Goal: Transaction & Acquisition: Download file/media

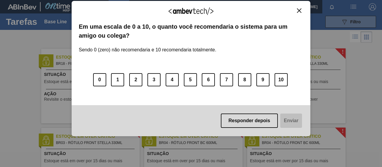
drag, startPoint x: 247, startPoint y: 123, endPoint x: 248, endPoint y: 113, distance: 9.9
click at [247, 122] on button "Responder depois" at bounding box center [249, 120] width 57 height 14
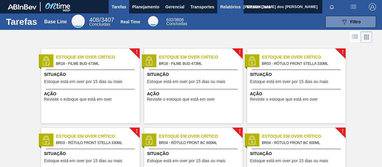
click at [226, 4] on span "Relatórios" at bounding box center [230, 6] width 20 height 7
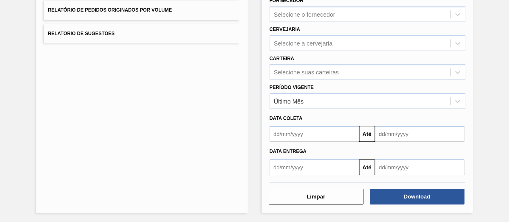
scroll to position [52, 0]
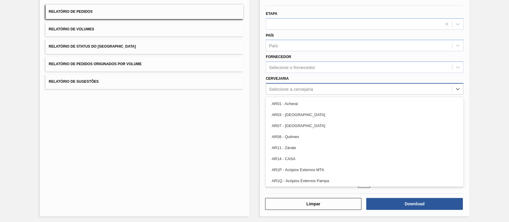
click at [291, 92] on div "Selecione a cervejaria" at bounding box center [359, 89] width 186 height 9
click at [289, 87] on div "Selecione a cervejaria" at bounding box center [291, 88] width 44 height 5
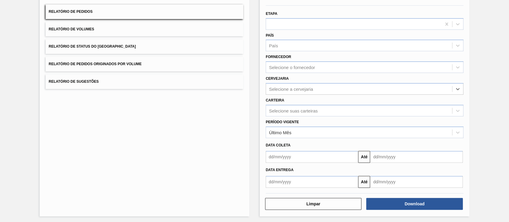
click at [245, 114] on div "Lista de Relatórios Relatório de Pedidos Relatório de Volumes Relatório de Stat…" at bounding box center [145, 102] width 210 height 230
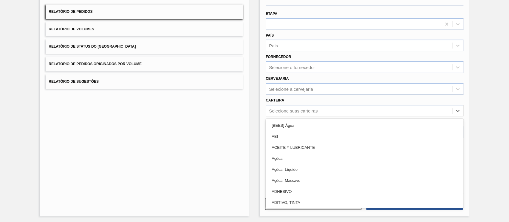
click at [277, 114] on div "Selecione suas carteiras" at bounding box center [359, 110] width 186 height 9
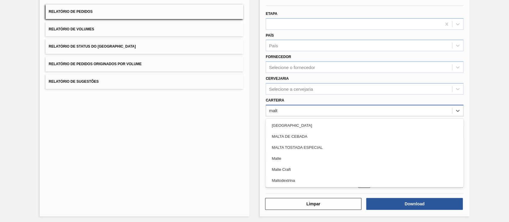
type input "malte"
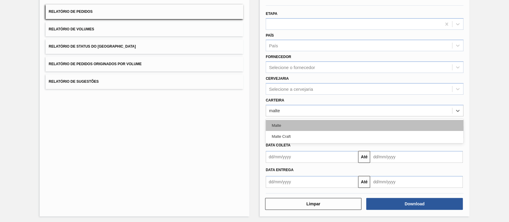
click at [278, 128] on div "Malte" at bounding box center [365, 125] width 198 height 11
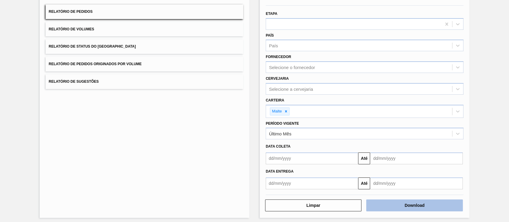
click at [381, 166] on button "Download" at bounding box center [414, 206] width 96 height 12
